Goal: Obtain resource: Obtain resource

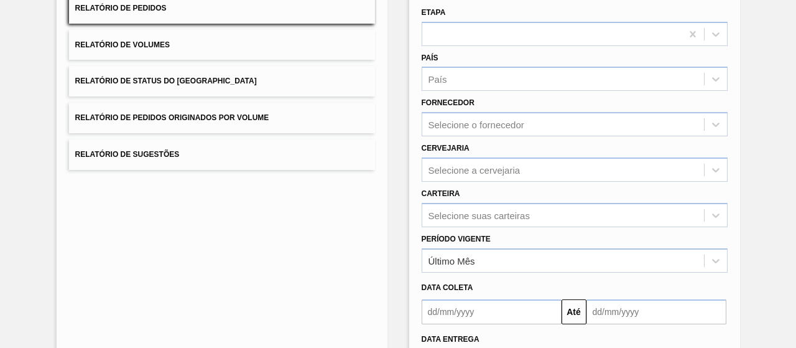
click at [244, 115] on span "Relatório de Pedidos Originados por Volume" at bounding box center [172, 117] width 194 height 9
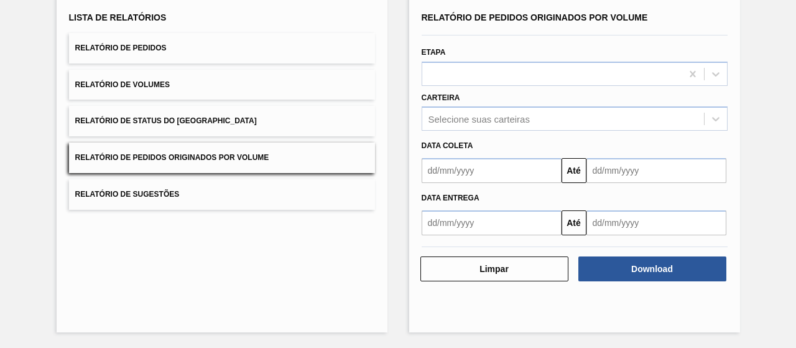
scroll to position [85, 0]
click at [538, 118] on div "Selecione suas carteiras" at bounding box center [563, 119] width 282 height 18
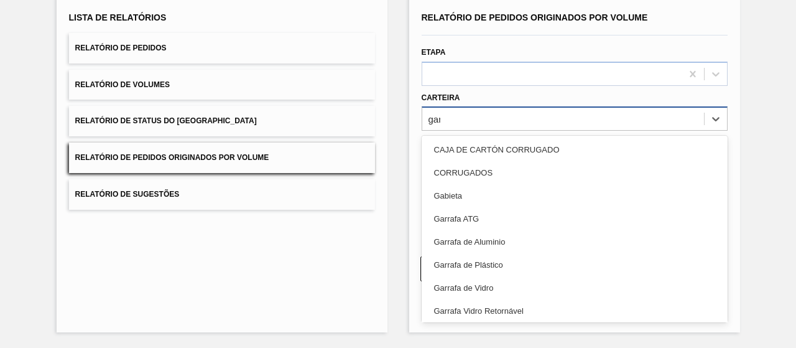
type input "garr"
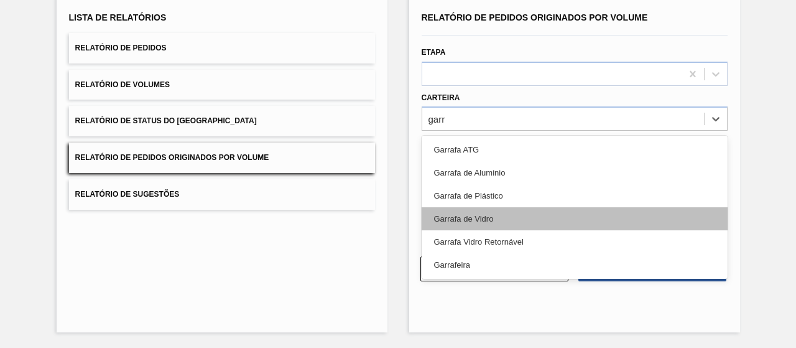
click at [526, 212] on div "Garrafa de Vidro" at bounding box center [575, 218] width 306 height 23
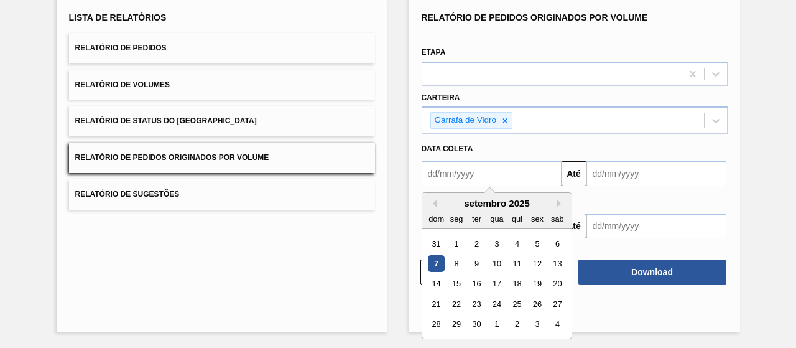
click at [513, 177] on input "text" at bounding box center [492, 173] width 140 height 25
click at [561, 243] on div "6" at bounding box center [557, 243] width 17 height 17
type input "[DATE]"
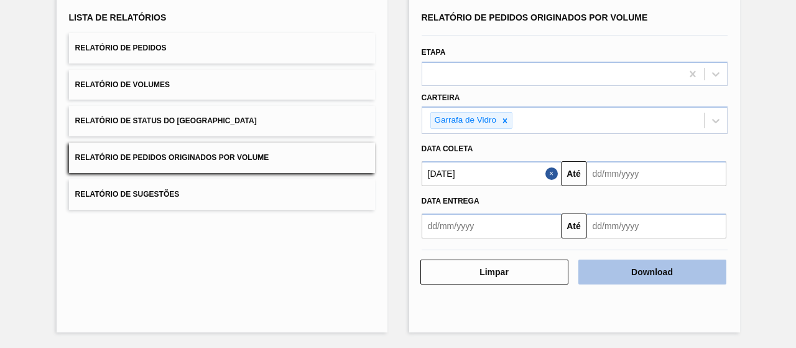
click at [625, 273] on button "Download" at bounding box center [653, 271] width 148 height 25
